Goal: Information Seeking & Learning: Learn about a topic

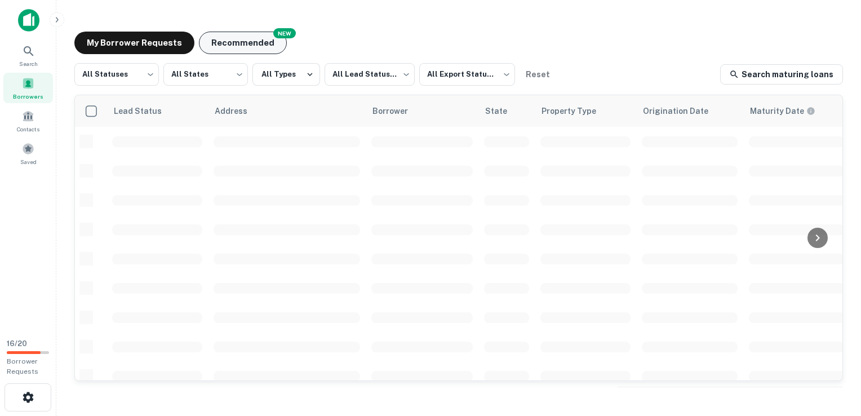
click at [251, 43] on button "Recommended" at bounding box center [243, 43] width 88 height 23
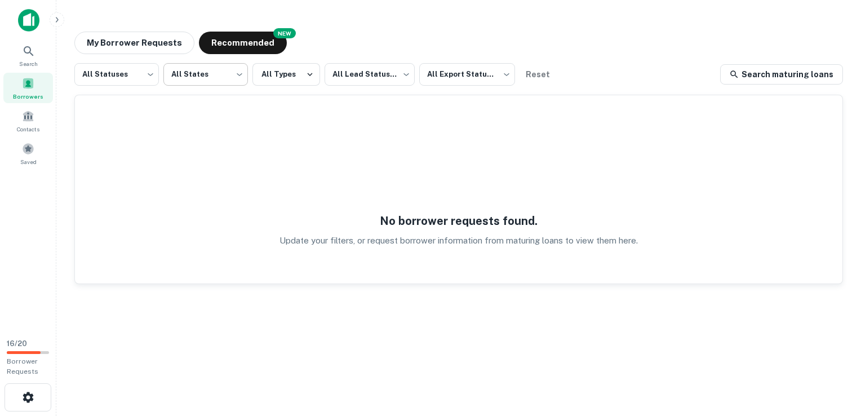
click at [192, 77] on body "Search Borrowers Contacts Saved 16 / 20 Borrower Requests My Borrower Requests …" at bounding box center [430, 208] width 861 height 416
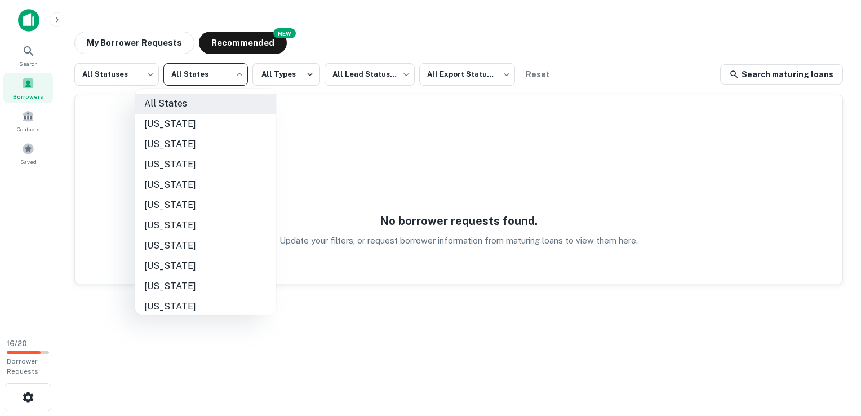
click at [174, 199] on li "California" at bounding box center [205, 205] width 141 height 20
type input "**"
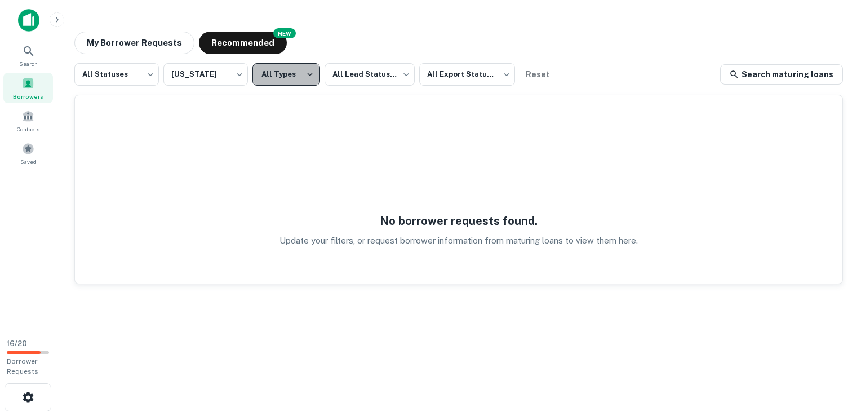
click at [284, 85] on button "All Types" at bounding box center [286, 74] width 68 height 23
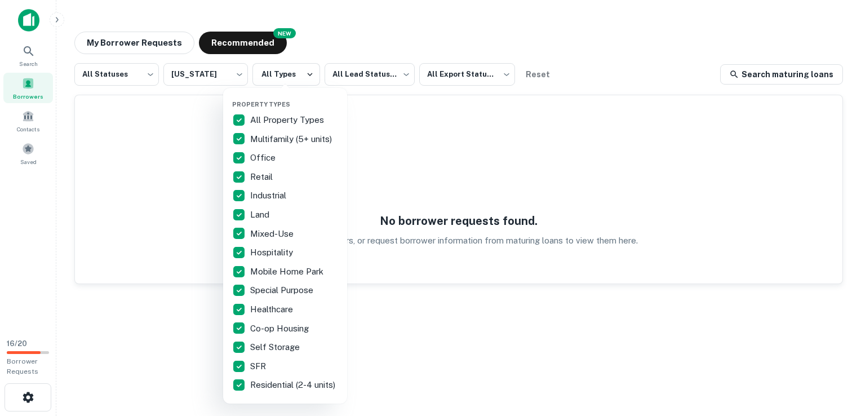
click at [371, 68] on div at bounding box center [430, 208] width 861 height 416
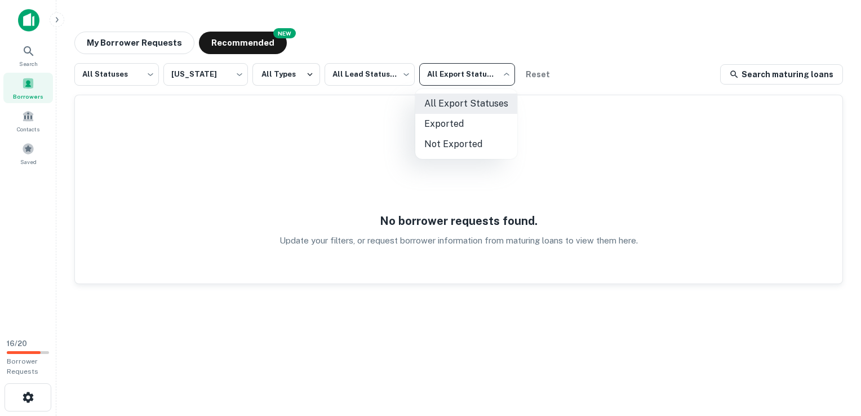
click at [438, 76] on body "Search Borrowers Contacts Saved 16 / 20 Borrower Requests My Borrower Requests …" at bounding box center [430, 208] width 861 height 416
click at [438, 76] on div at bounding box center [430, 208] width 861 height 416
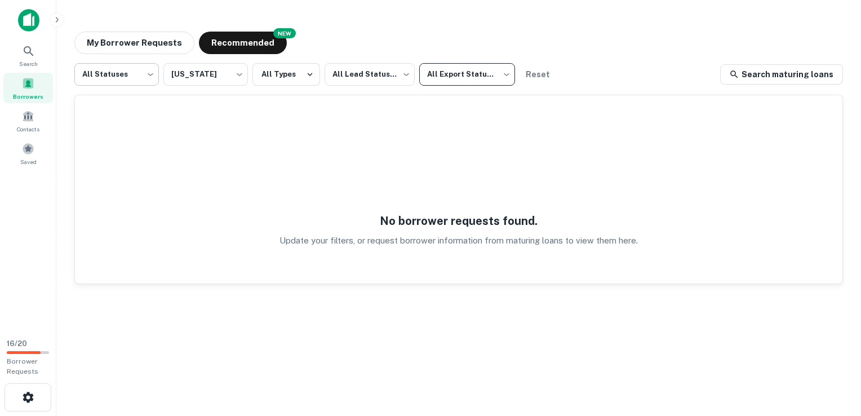
click at [141, 79] on body "Search Borrowers Contacts Saved 16 / 20 Borrower Requests My Borrower Requests …" at bounding box center [430, 208] width 861 height 416
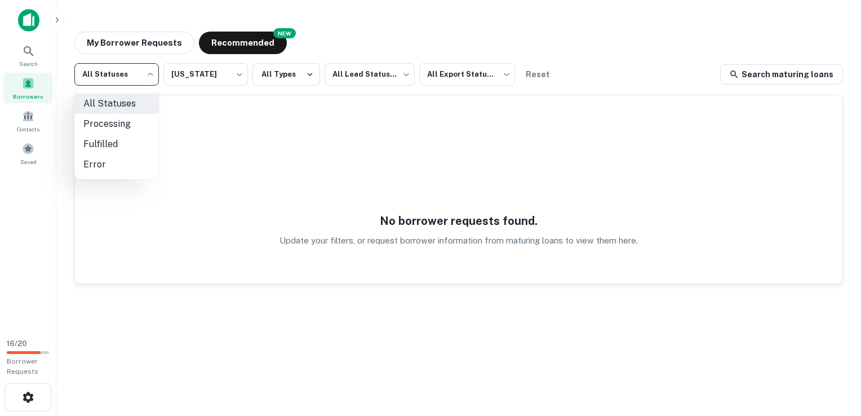
click at [144, 78] on div at bounding box center [430, 208] width 861 height 416
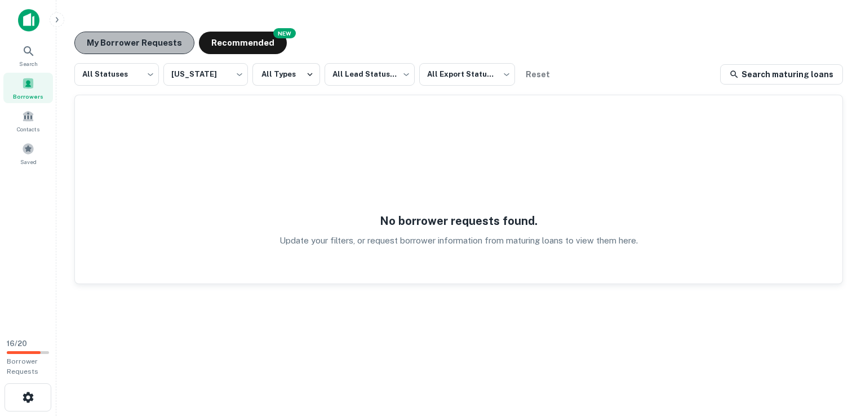
click at [165, 45] on button "My Borrower Requests" at bounding box center [134, 43] width 120 height 23
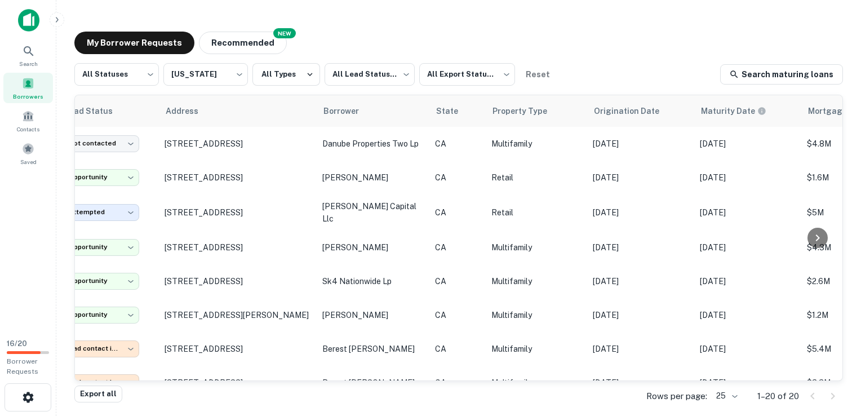
scroll to position [0, 15]
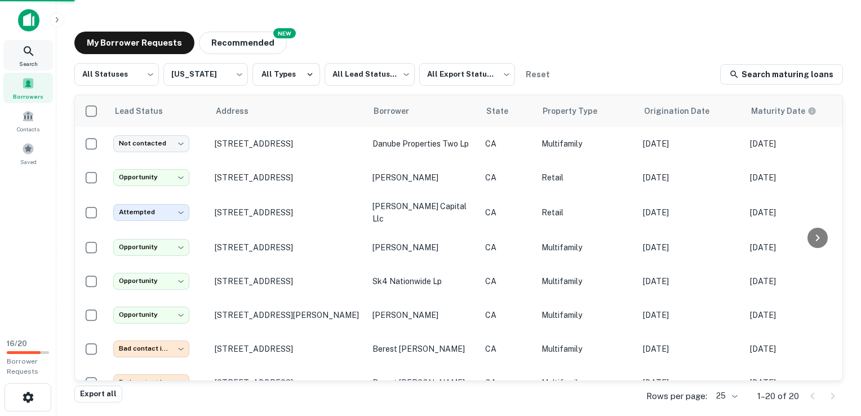
click at [34, 58] on div "Search" at bounding box center [28, 55] width 50 height 30
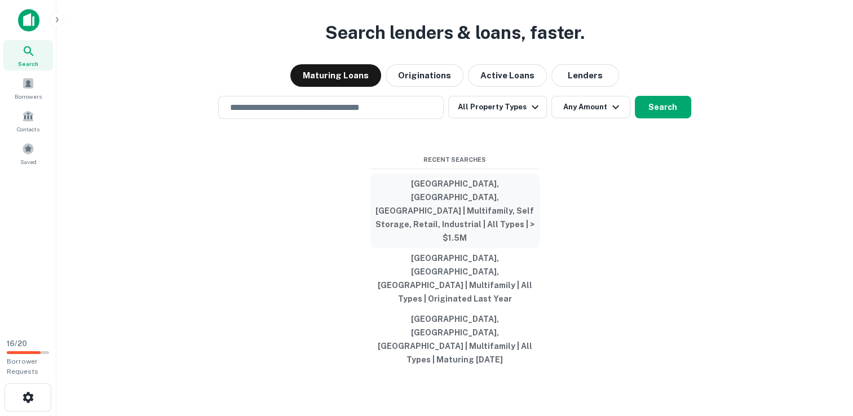
click at [464, 229] on button "[GEOGRAPHIC_DATA], [GEOGRAPHIC_DATA], [GEOGRAPHIC_DATA] | Multifamily, Self Sto…" at bounding box center [454, 211] width 169 height 74
type input "**********"
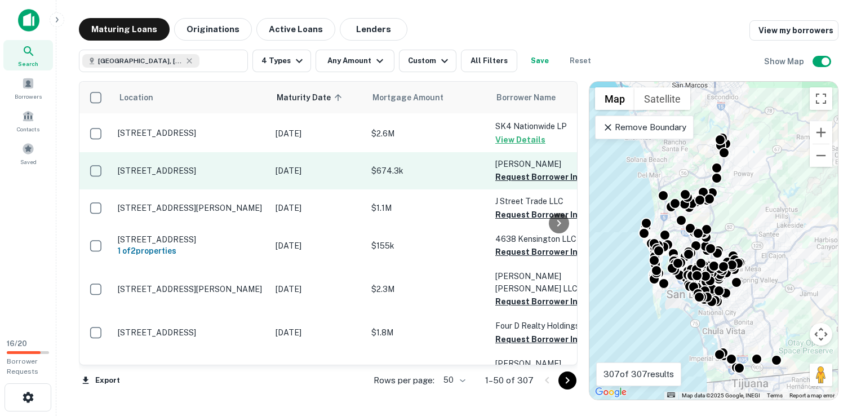
scroll to position [43, 0]
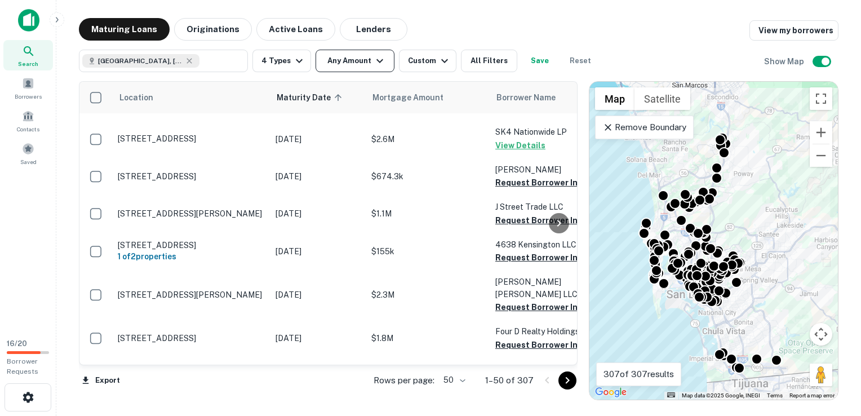
click at [369, 63] on button "Any Amount" at bounding box center [355, 61] width 79 height 23
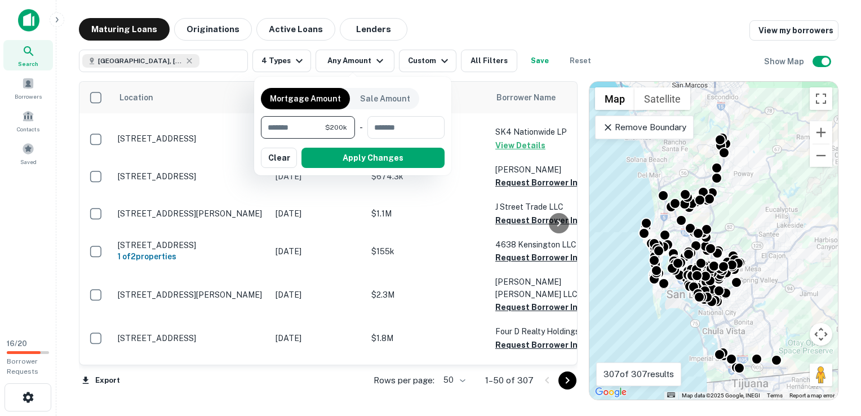
type input "*******"
click at [368, 157] on button "Apply Changes" at bounding box center [373, 158] width 143 height 20
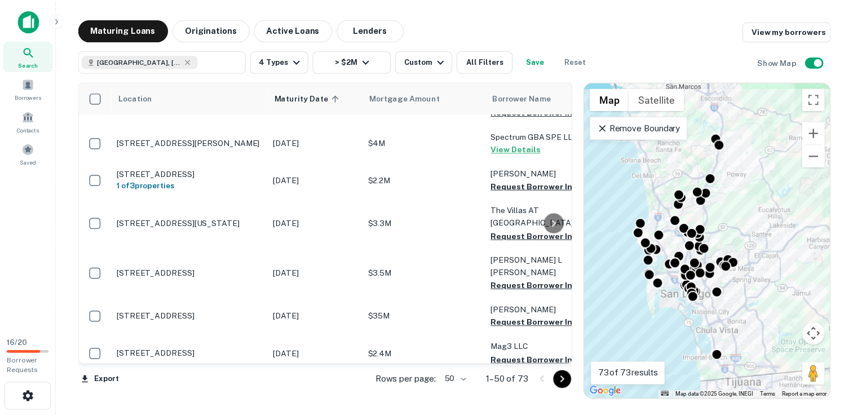
scroll to position [475, 0]
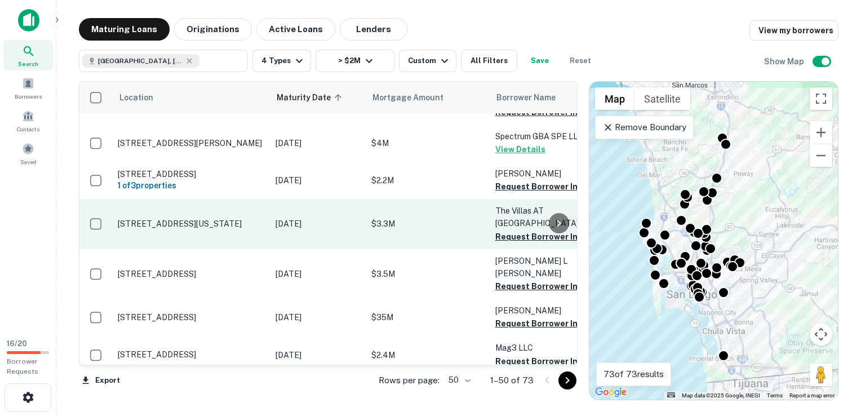
click at [189, 219] on p "[STREET_ADDRESS][US_STATE]" at bounding box center [191, 224] width 147 height 10
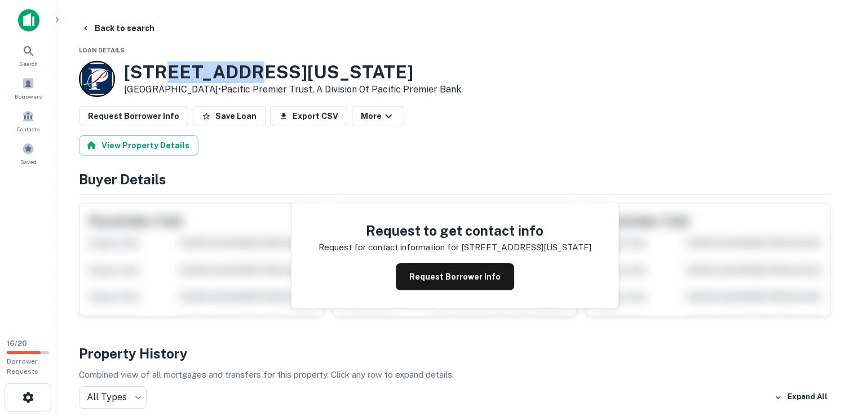
drag, startPoint x: 271, startPoint y: 62, endPoint x: 166, endPoint y: 62, distance: 104.8
click at [166, 62] on h3 "[STREET_ADDRESS][US_STATE]" at bounding box center [292, 71] width 337 height 21
drag, startPoint x: 166, startPoint y: 62, endPoint x: 126, endPoint y: 64, distance: 40.1
click at [126, 64] on h3 "[STREET_ADDRESS][US_STATE]" at bounding box center [292, 71] width 337 height 21
click at [128, 66] on h3 "[STREET_ADDRESS][US_STATE]" at bounding box center [292, 71] width 337 height 21
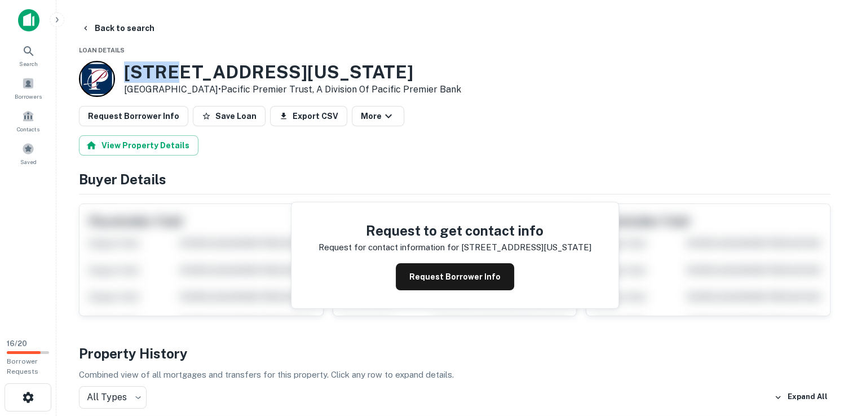
click at [128, 66] on h3 "[STREET_ADDRESS][US_STATE]" at bounding box center [292, 71] width 337 height 21
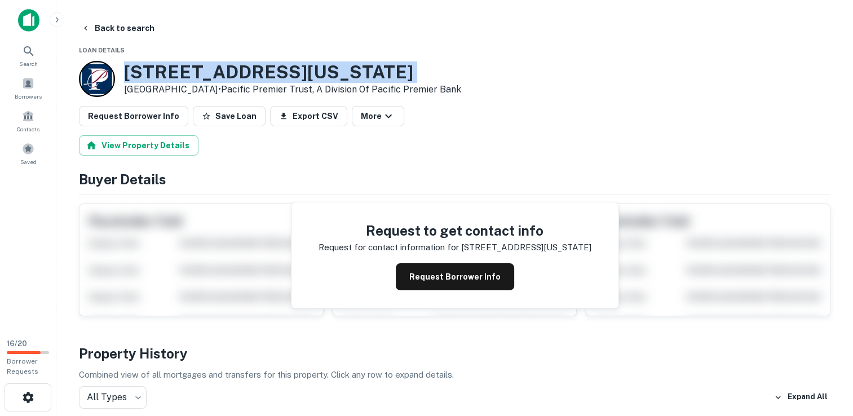
copy h3 "[STREET_ADDRESS][US_STATE]"
click at [225, 119] on button "Save Loan" at bounding box center [229, 116] width 73 height 20
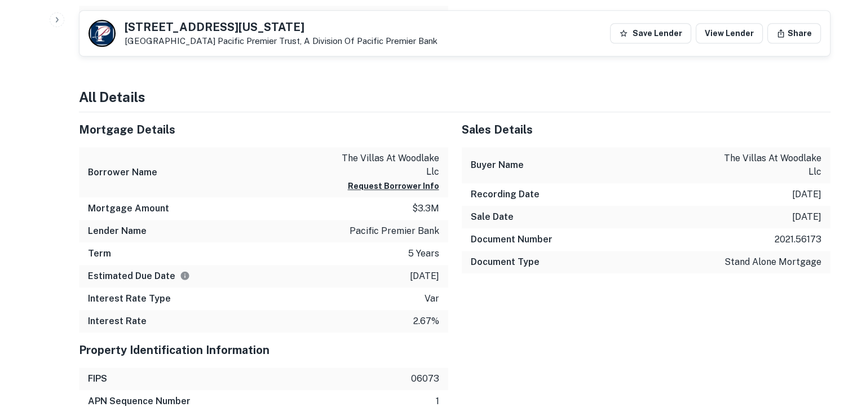
scroll to position [896, 0]
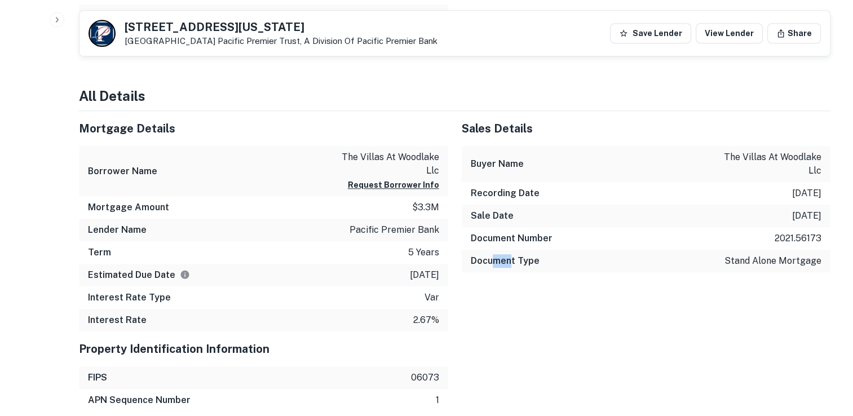
drag, startPoint x: 491, startPoint y: 290, endPoint x: 513, endPoint y: 322, distance: 39.2
click at [513, 322] on div "Sales Details Buyer Name the villas at woodlake llc Recording Date [DATE] Sale …" at bounding box center [639, 221] width 383 height 220
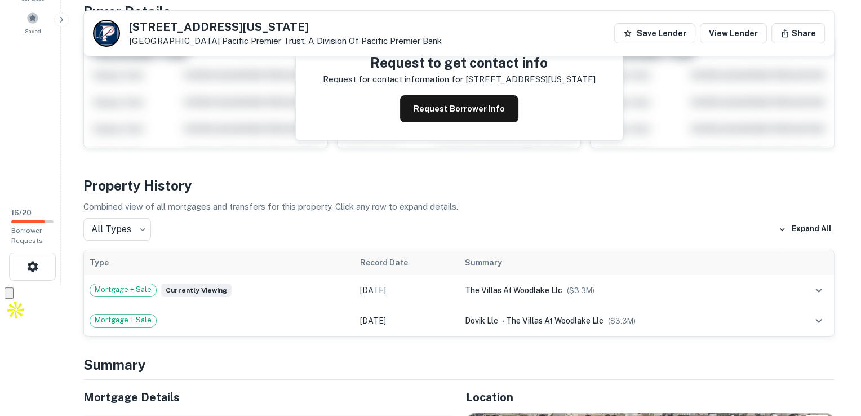
scroll to position [0, 0]
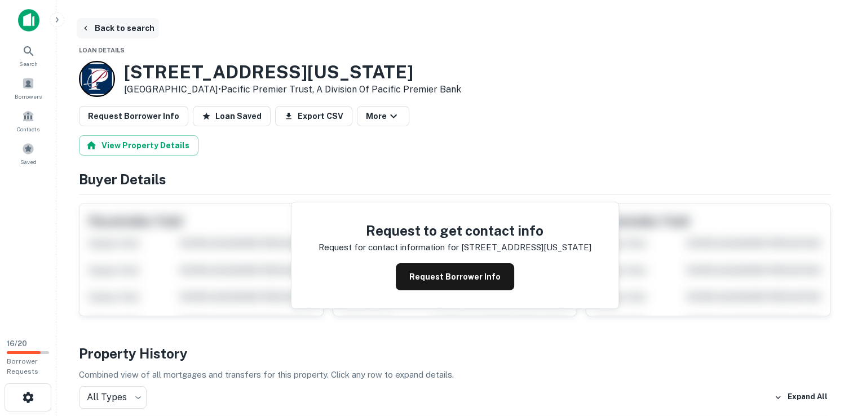
click at [103, 28] on button "Back to search" at bounding box center [118, 28] width 82 height 20
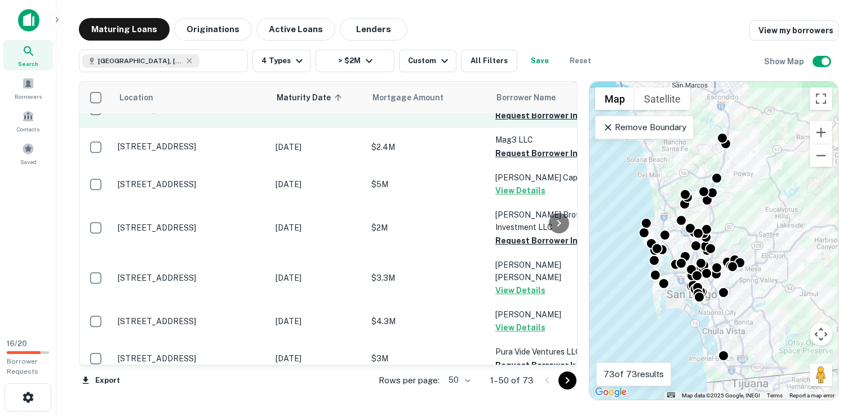
scroll to position [694, 0]
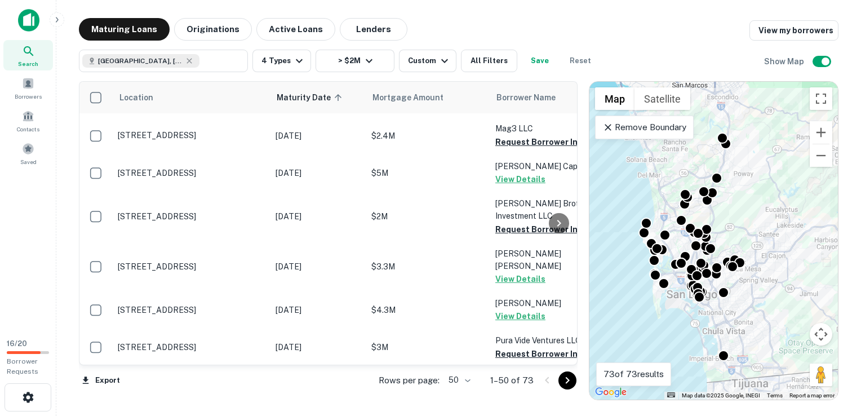
click at [570, 386] on icon "Go to next page" at bounding box center [568, 381] width 14 height 14
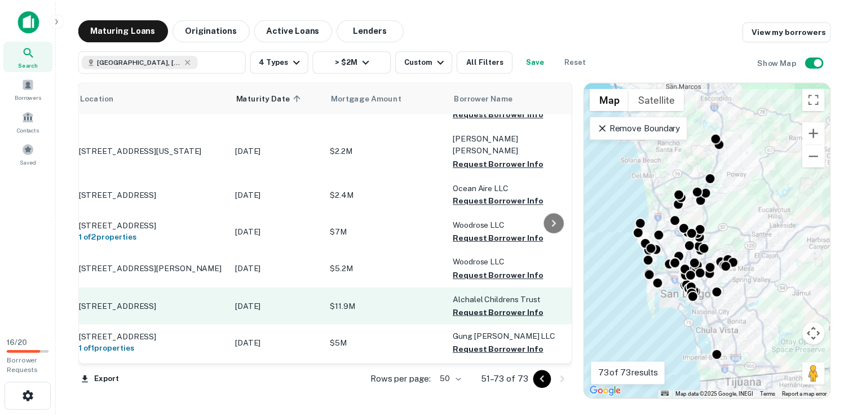
scroll to position [503, 0]
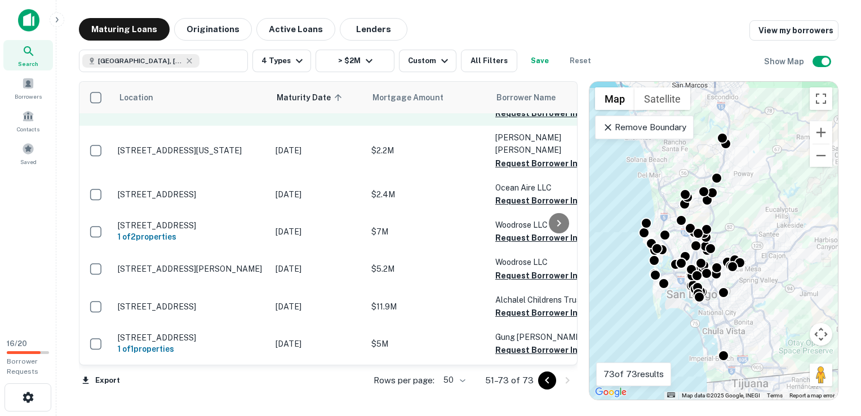
click at [176, 112] on p "[STREET_ADDRESS]" at bounding box center [191, 107] width 147 height 10
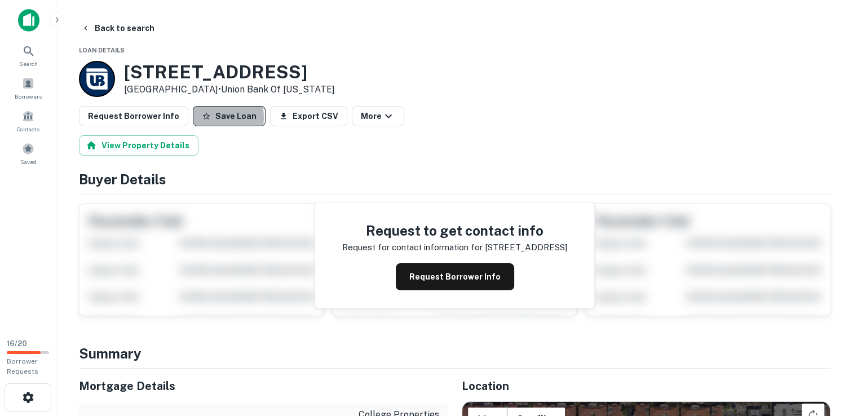
click at [206, 117] on button "Save Loan" at bounding box center [229, 116] width 73 height 20
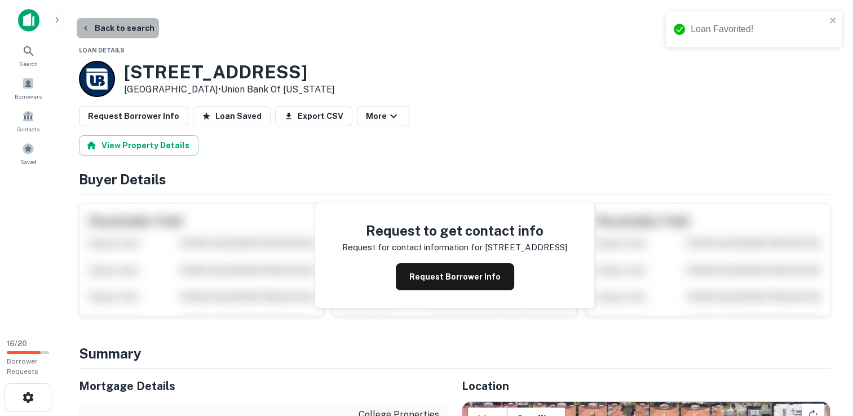
click at [122, 30] on button "Back to search" at bounding box center [118, 28] width 82 height 20
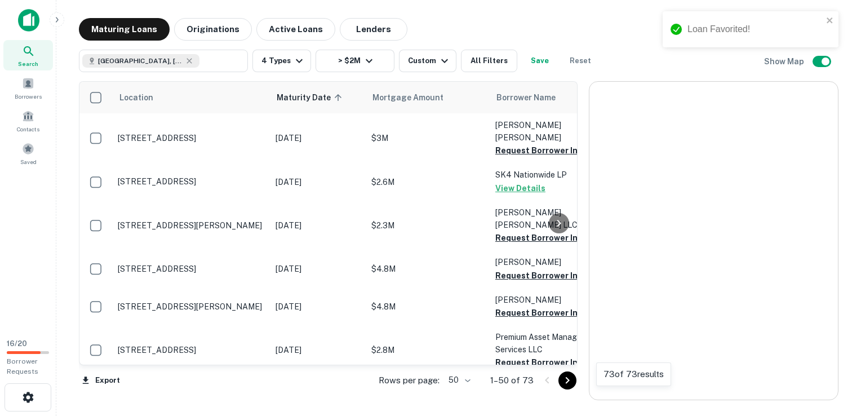
scroll to position [503, 0]
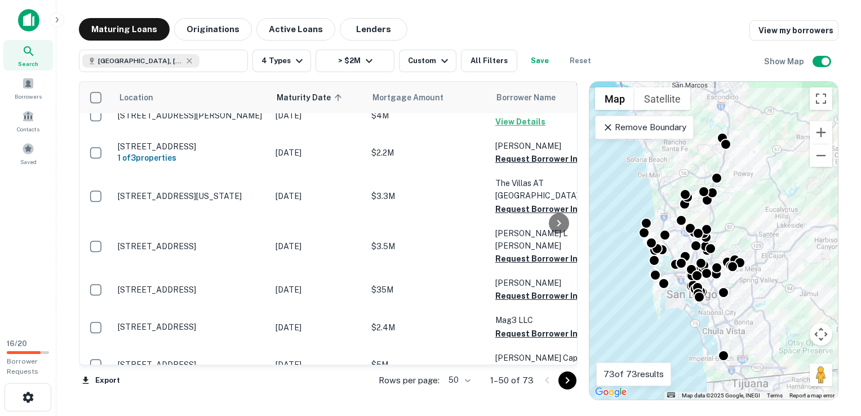
click at [568, 375] on icon "Go to next page" at bounding box center [568, 381] width 14 height 14
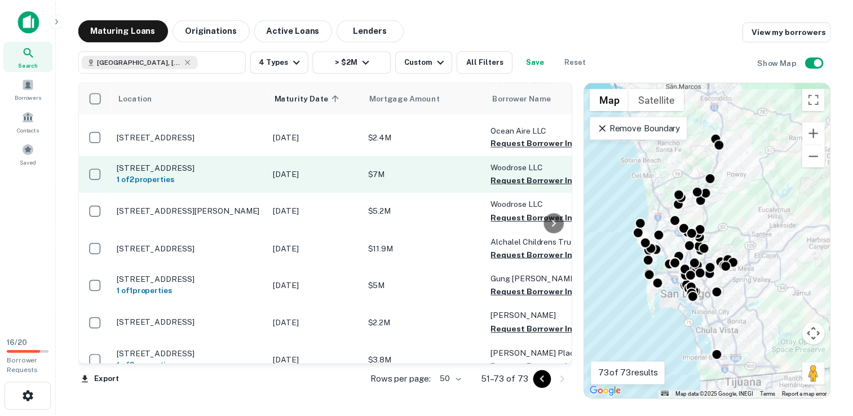
scroll to position [559, 0]
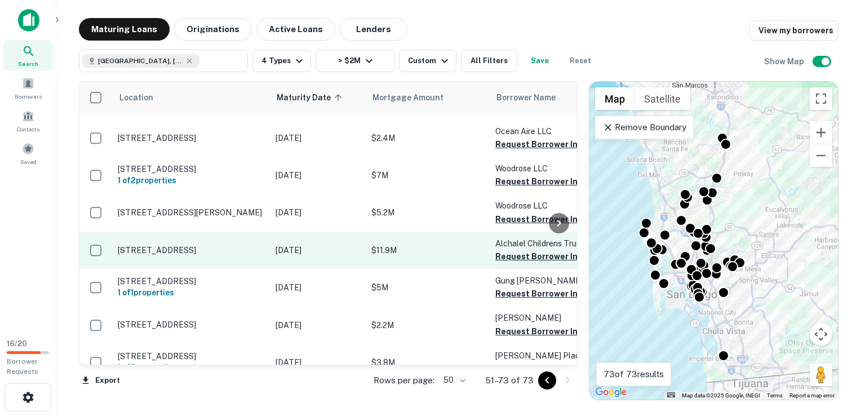
click at [394, 254] on p "$11.9M" at bounding box center [427, 250] width 113 height 12
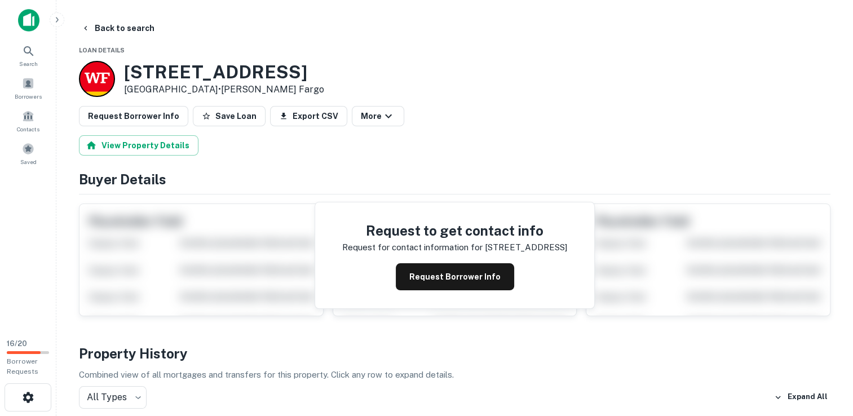
click at [232, 65] on h3 "[STREET_ADDRESS]" at bounding box center [224, 71] width 200 height 21
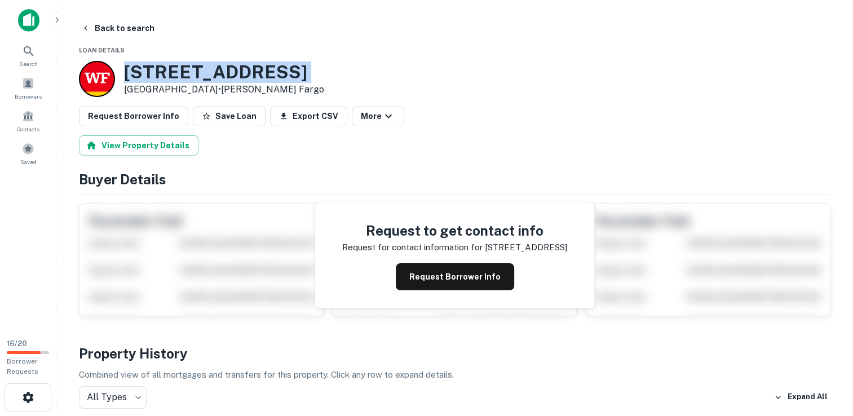
click at [232, 65] on h3 "[STREET_ADDRESS]" at bounding box center [224, 71] width 200 height 21
copy h3 "[STREET_ADDRESS]"
click at [477, 64] on div "[STREET_ADDRESS] • [PERSON_NAME] Fargo" at bounding box center [454, 79] width 751 height 36
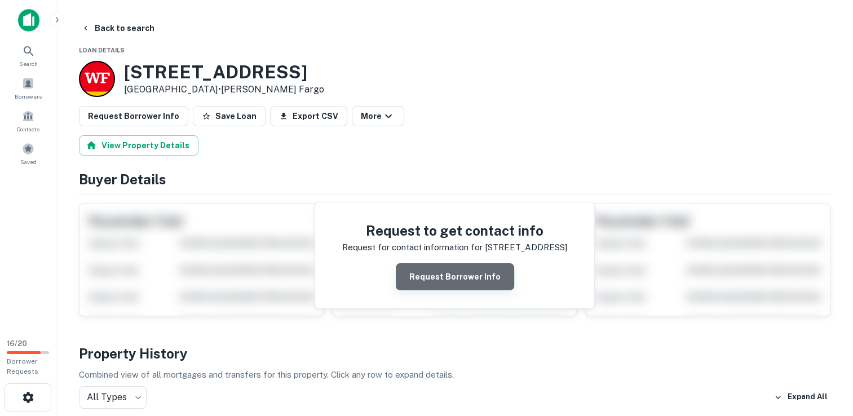
click at [476, 287] on button "Request Borrower Info" at bounding box center [455, 276] width 118 height 27
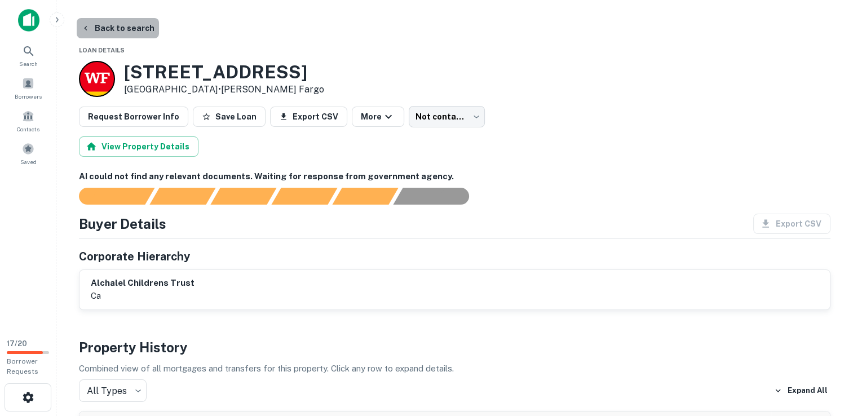
click at [125, 26] on button "Back to search" at bounding box center [118, 28] width 82 height 20
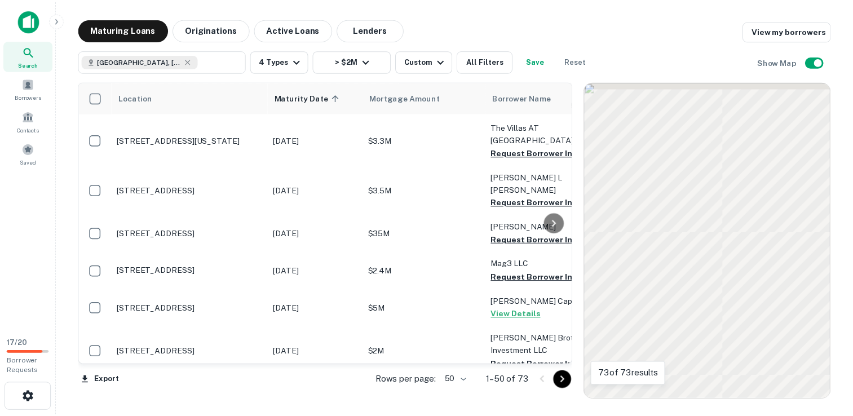
scroll to position [559, 0]
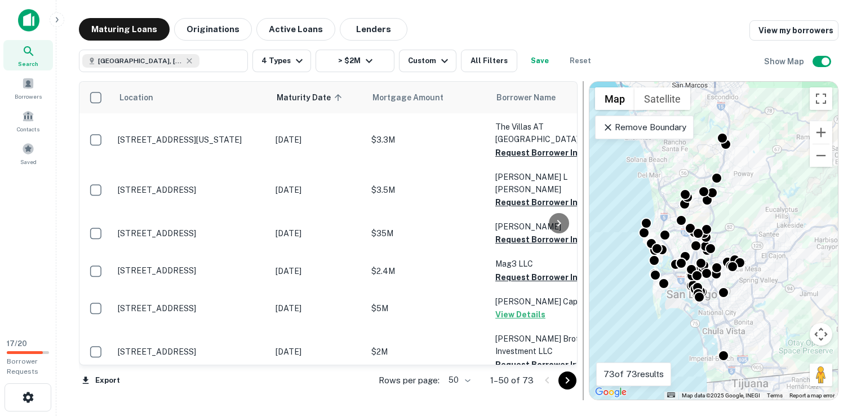
drag, startPoint x: 570, startPoint y: 380, endPoint x: 579, endPoint y: 186, distance: 194.6
click at [570, 380] on icon "Go to next page" at bounding box center [568, 381] width 14 height 14
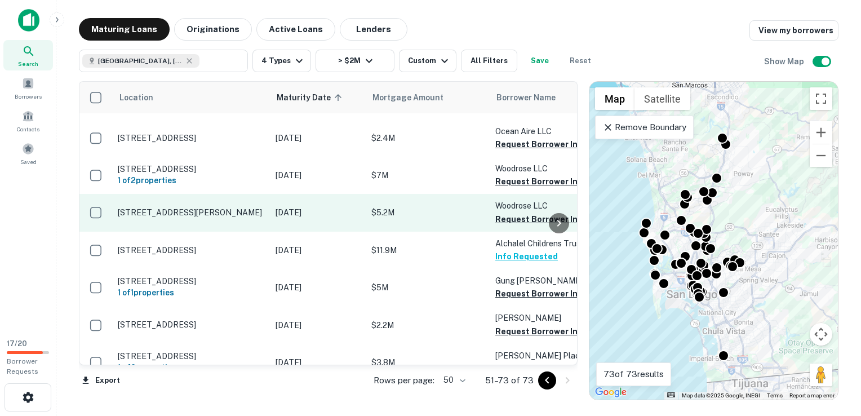
click at [207, 215] on p "[STREET_ADDRESS][PERSON_NAME]" at bounding box center [191, 212] width 147 height 10
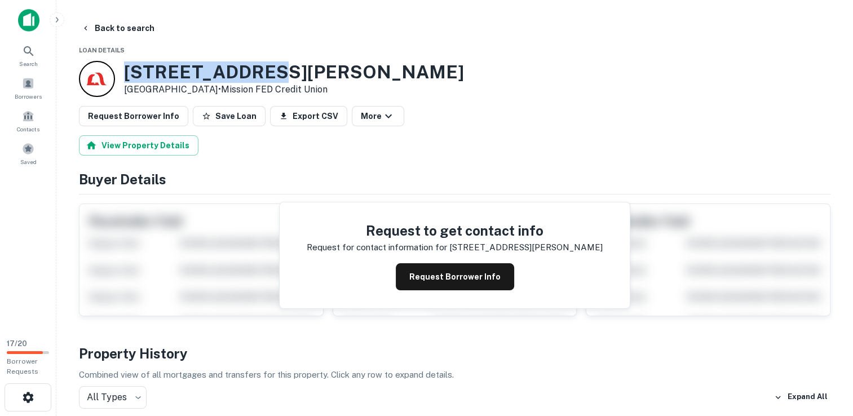
drag, startPoint x: 283, startPoint y: 71, endPoint x: 126, endPoint y: 66, distance: 157.3
click at [126, 66] on h3 "[STREET_ADDRESS][PERSON_NAME]" at bounding box center [294, 71] width 340 height 21
copy h3 "[STREET_ADDRESS][PERSON_NAME]"
click at [320, 30] on div "Back to search" at bounding box center [454, 28] width 751 height 20
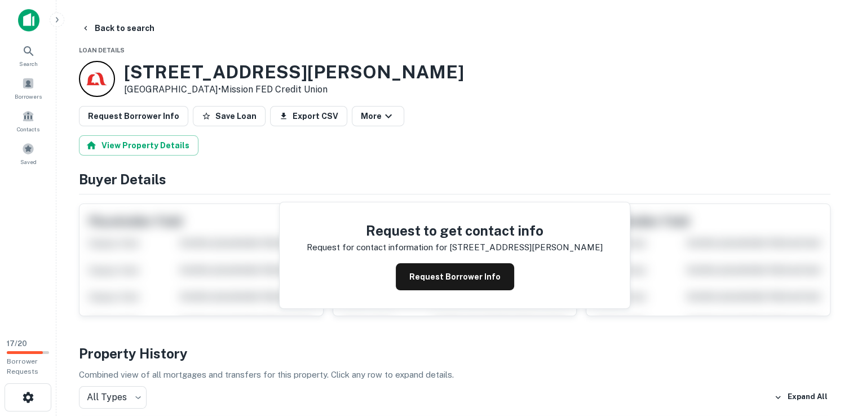
click at [104, 12] on main "Back to search Loan Details [STREET_ADDRESS][PERSON_NAME] • Mission FED Credit …" at bounding box center [454, 208] width 796 height 416
click at [101, 26] on button "Back to search" at bounding box center [118, 28] width 82 height 20
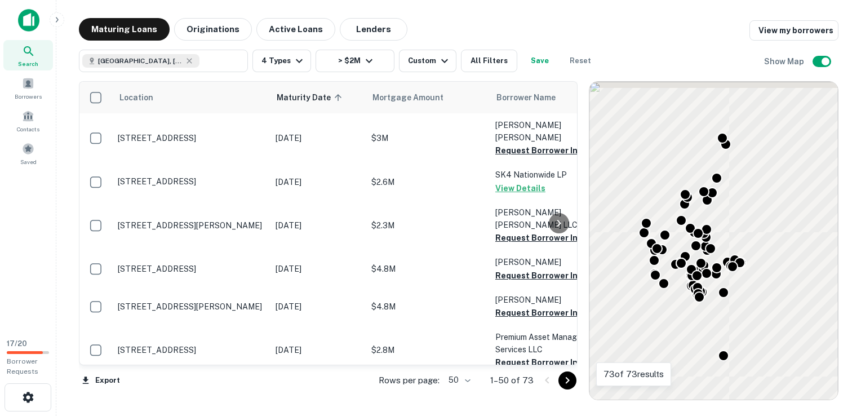
scroll to position [559, 0]
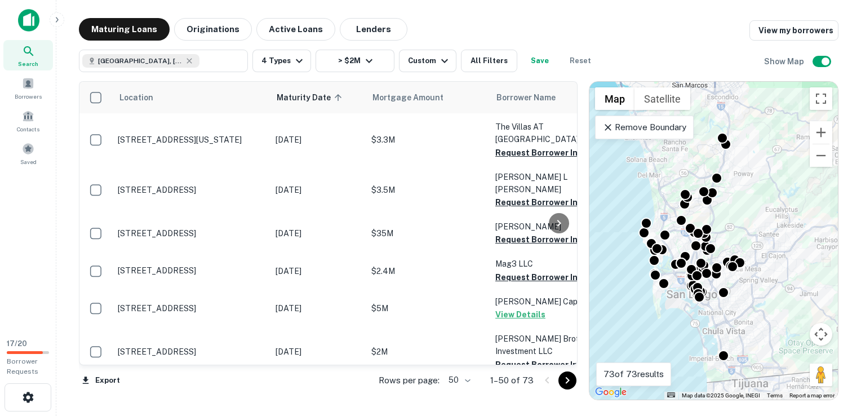
click at [566, 385] on icon "Go to next page" at bounding box center [568, 381] width 14 height 14
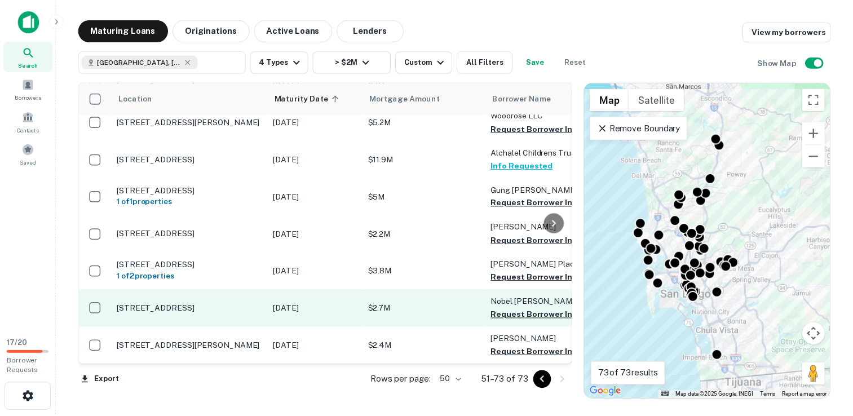
scroll to position [665, 0]
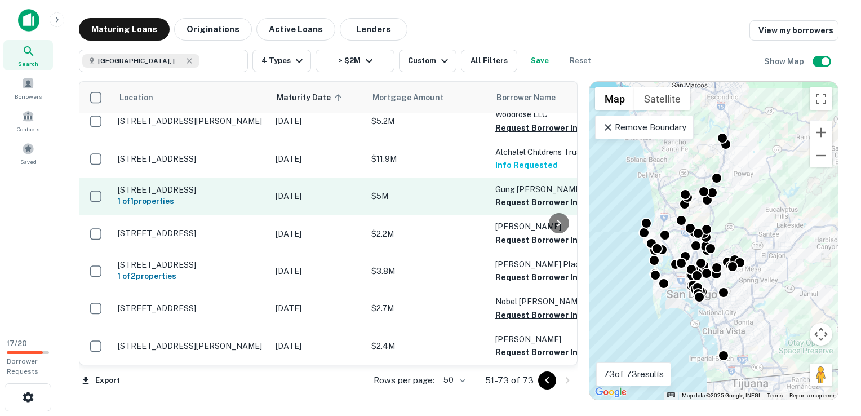
click at [189, 186] on p "[STREET_ADDRESS]" at bounding box center [191, 190] width 147 height 10
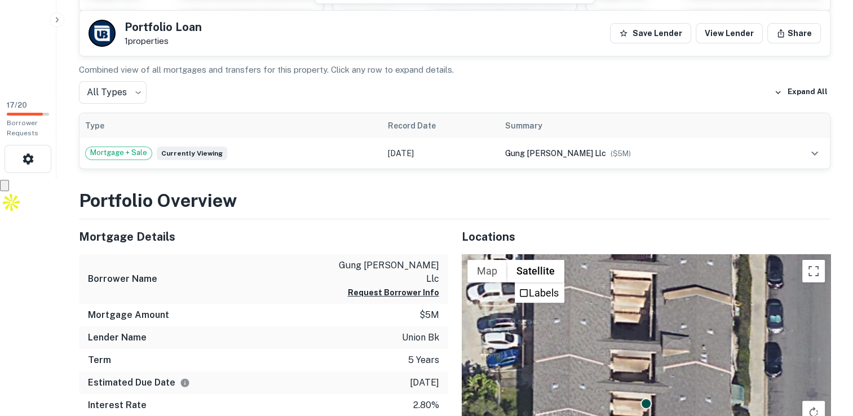
scroll to position [232, 0]
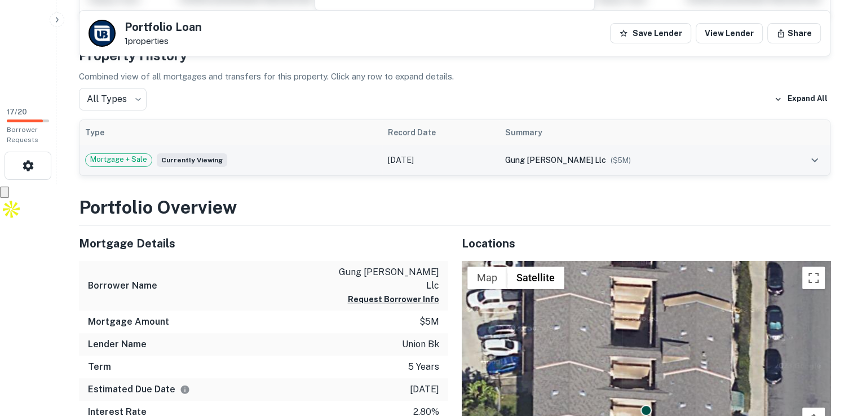
click at [490, 159] on td "[DATE]" at bounding box center [440, 160] width 117 height 30
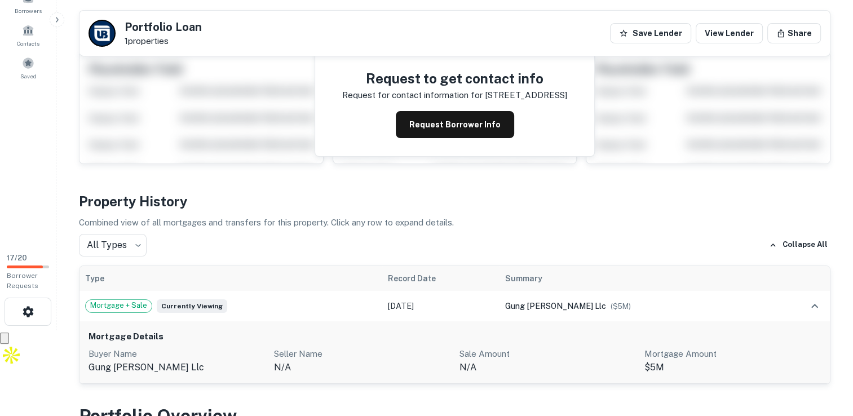
scroll to position [0, 0]
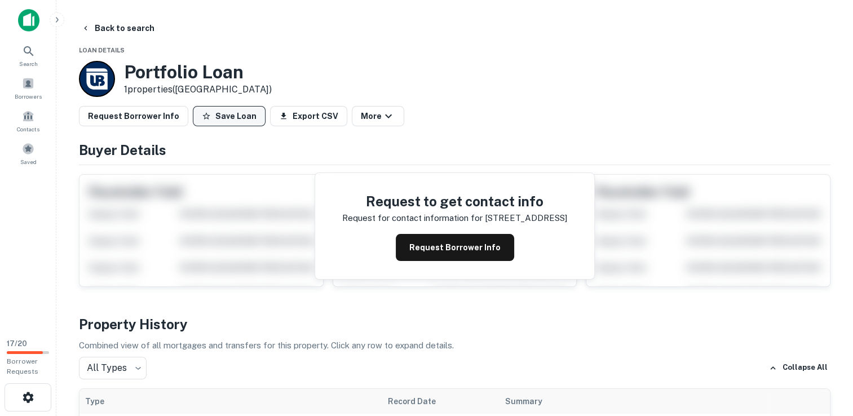
click at [240, 112] on button "Save Loan" at bounding box center [229, 116] width 73 height 20
click at [387, 113] on icon "button" at bounding box center [394, 116] width 14 height 14
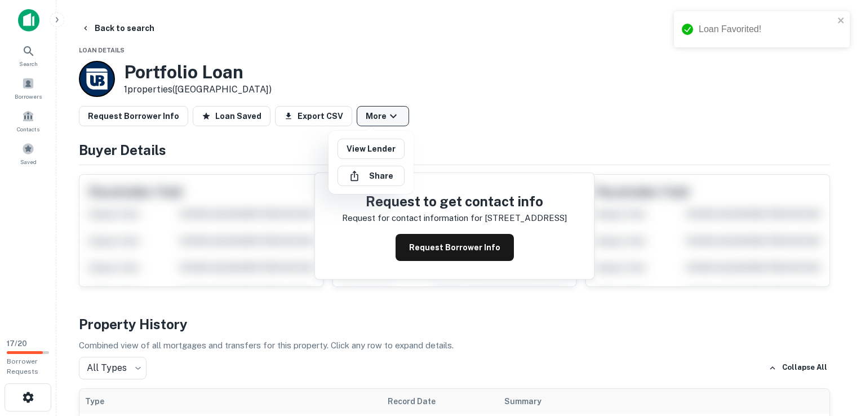
click at [372, 113] on div at bounding box center [430, 208] width 861 height 416
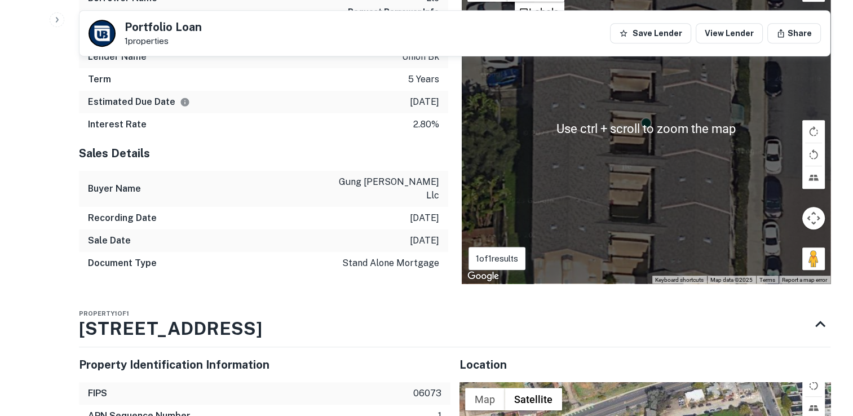
scroll to position [583, 0]
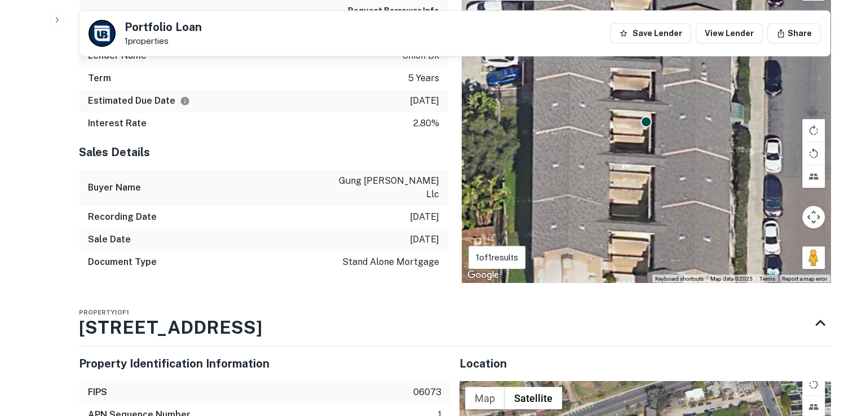
drag, startPoint x: 225, startPoint y: 302, endPoint x: 7, endPoint y: 274, distance: 219.8
drag, startPoint x: 219, startPoint y: 301, endPoint x: 89, endPoint y: 283, distance: 130.9
click at [89, 300] on div "Property 1 of 1 [STREET_ADDRESS]" at bounding box center [444, 322] width 731 height 45
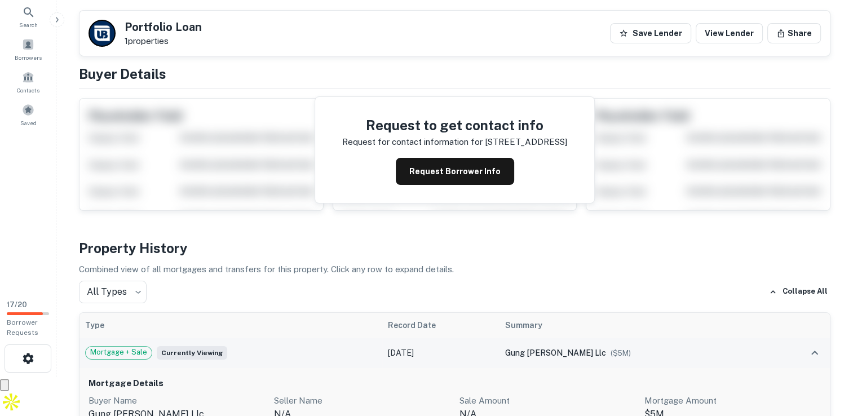
scroll to position [0, 0]
